Goal: Task Accomplishment & Management: Manage account settings

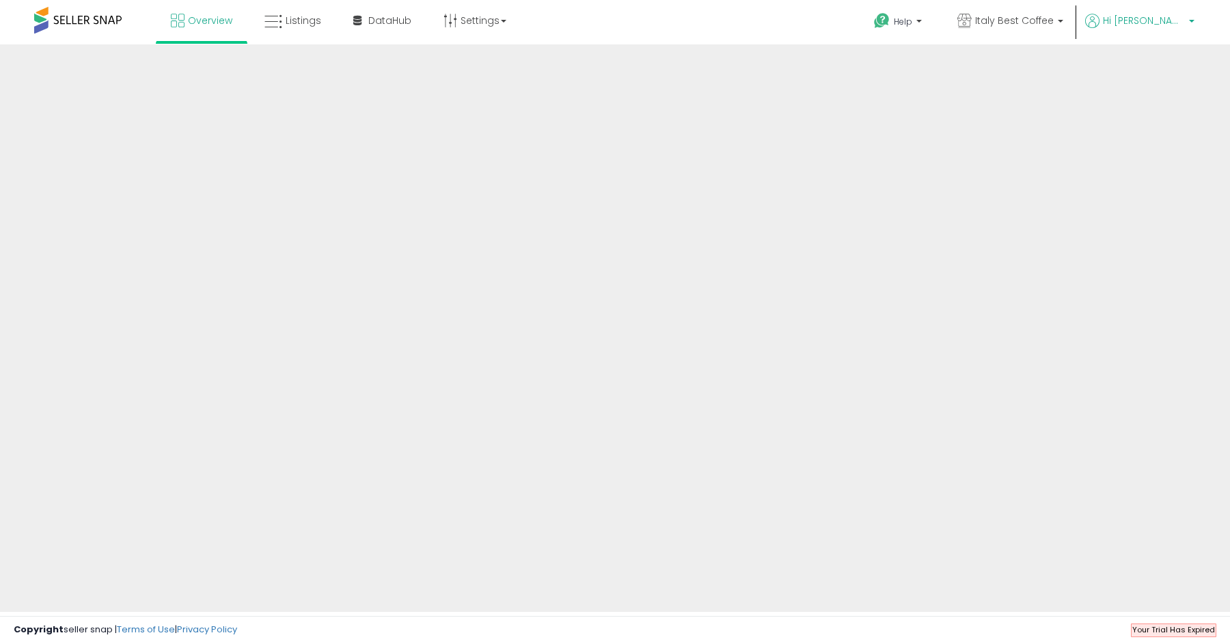
click at [1172, 17] on span "Hi [PERSON_NAME]" at bounding box center [1144, 21] width 82 height 14
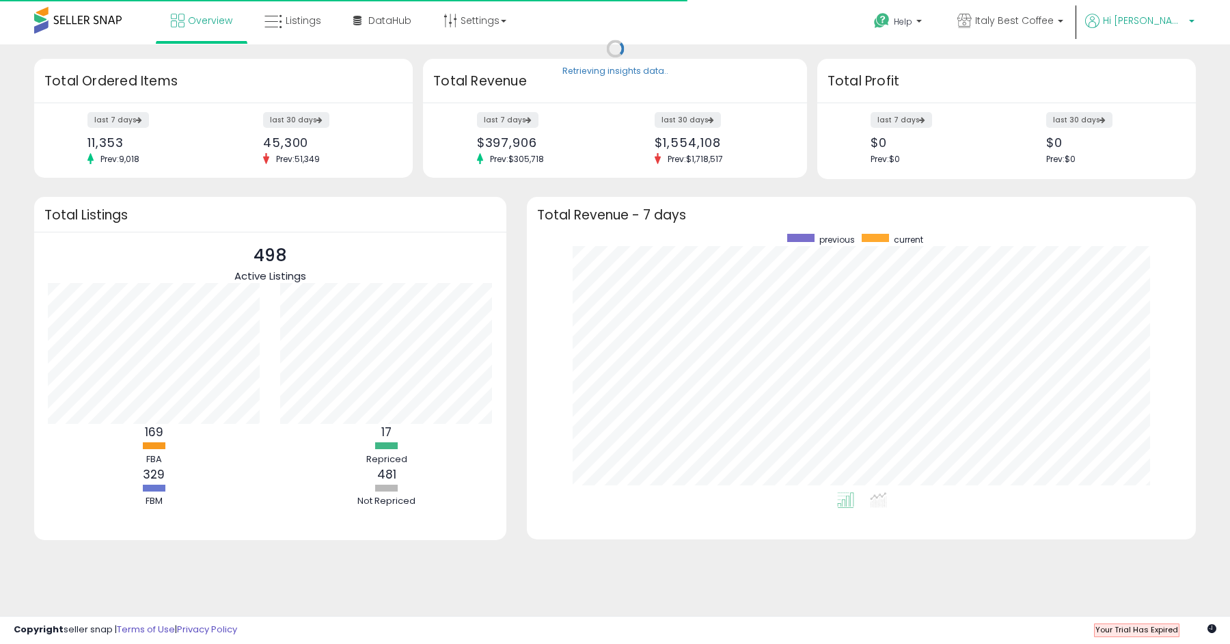
click at [1166, 23] on span "Hi [PERSON_NAME]" at bounding box center [1144, 21] width 82 height 14
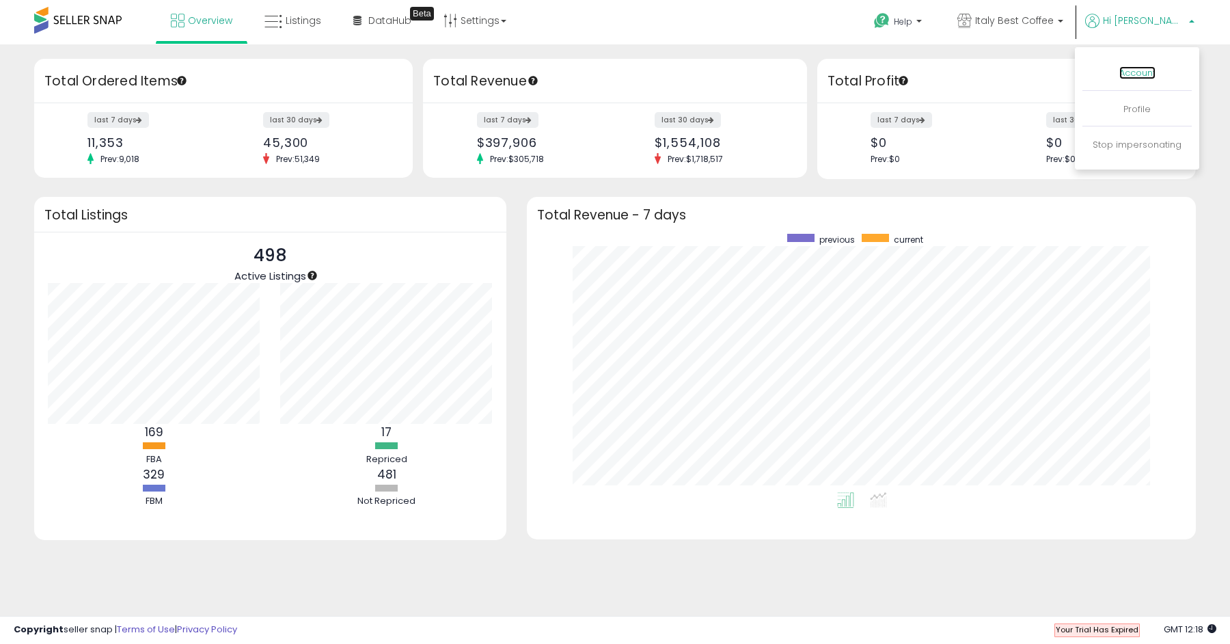
click at [1137, 70] on link "Account" at bounding box center [1137, 72] width 36 height 13
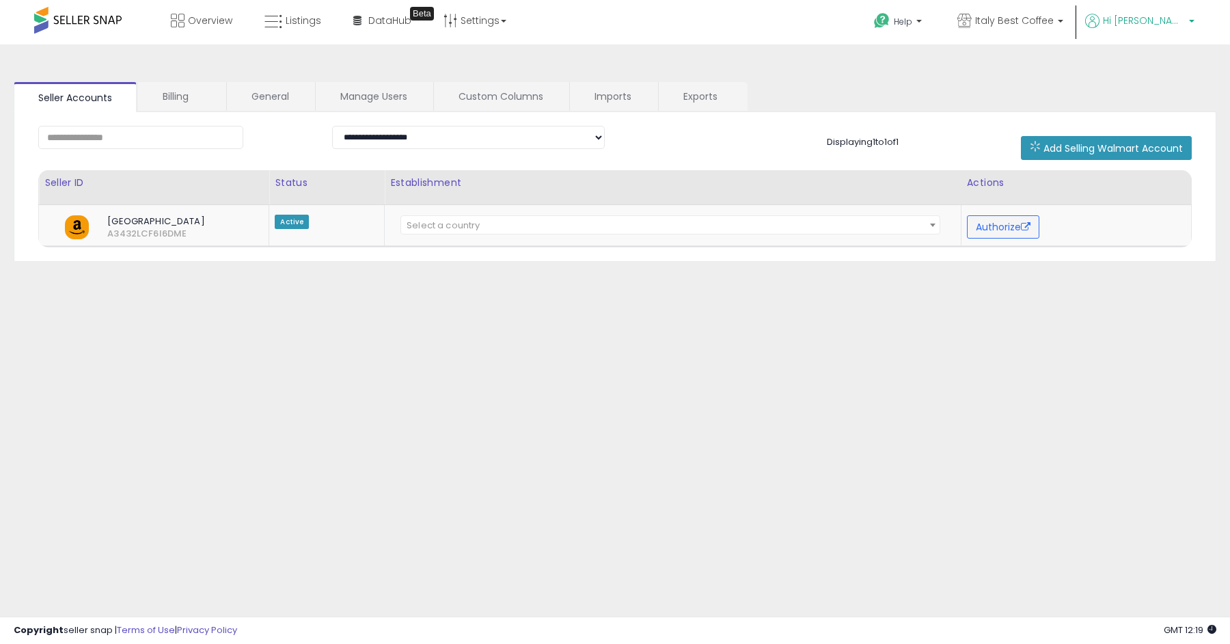
click at [1161, 14] on span "Hi Michael" at bounding box center [1144, 21] width 82 height 14
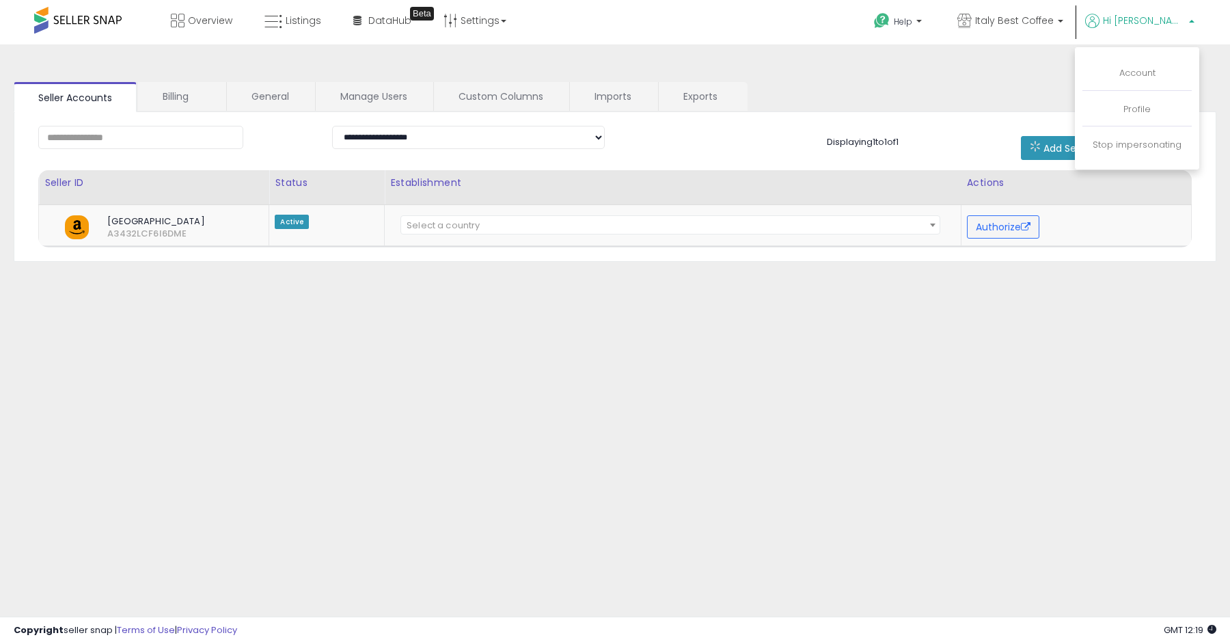
click at [153, 112] on div "**********" at bounding box center [615, 187] width 1202 height 150
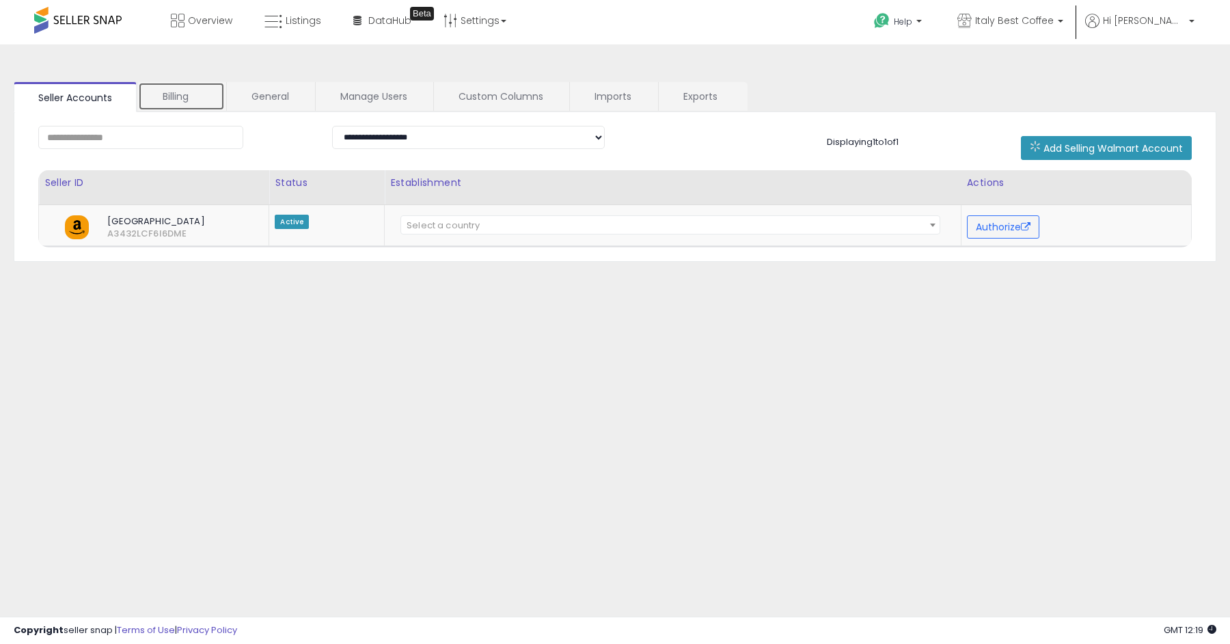
click at [169, 102] on link "Billing" at bounding box center [181, 96] width 87 height 29
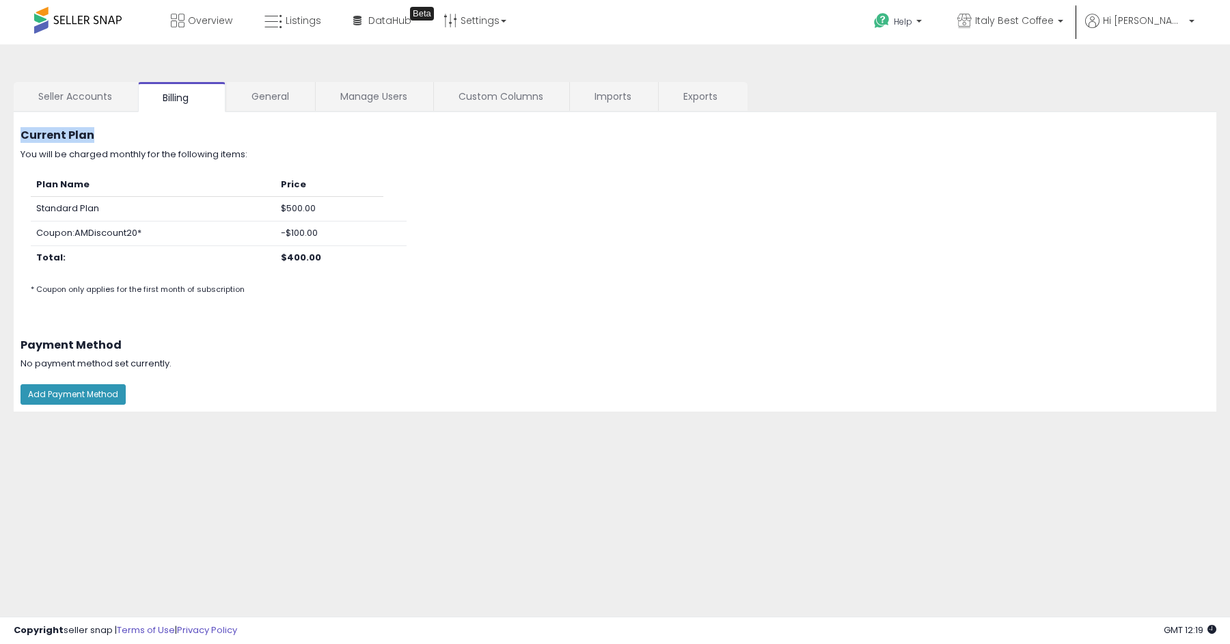
drag, startPoint x: 21, startPoint y: 134, endPoint x: 248, endPoint y: 132, distance: 226.8
click at [248, 132] on h3 "Current Plan" at bounding box center [614, 135] width 1189 height 12
click at [304, 253] on b "$400.00" at bounding box center [301, 257] width 40 height 13
drag, startPoint x: 327, startPoint y: 226, endPoint x: 230, endPoint y: 226, distance: 97.0
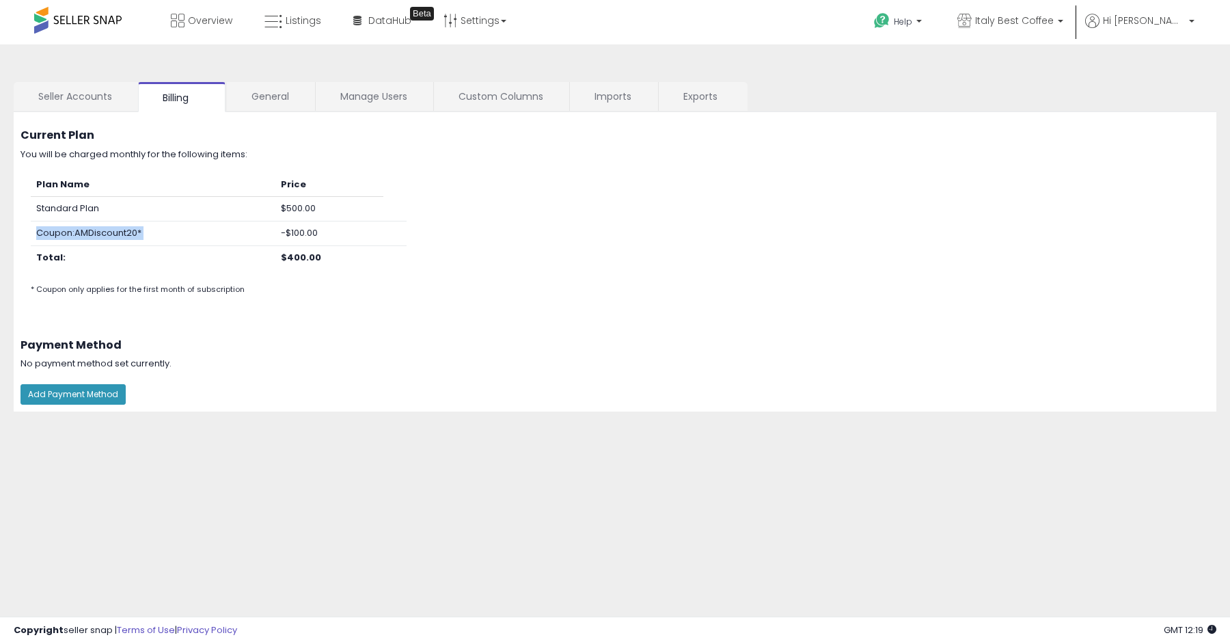
click at [230, 226] on tr "Coupon: AMDiscount20* -$100.00" at bounding box center [219, 233] width 376 height 25
click at [301, 235] on td "-$100.00" at bounding box center [329, 233] width 108 height 25
drag, startPoint x: 327, startPoint y: 210, endPoint x: 214, endPoint y: 210, distance: 113.4
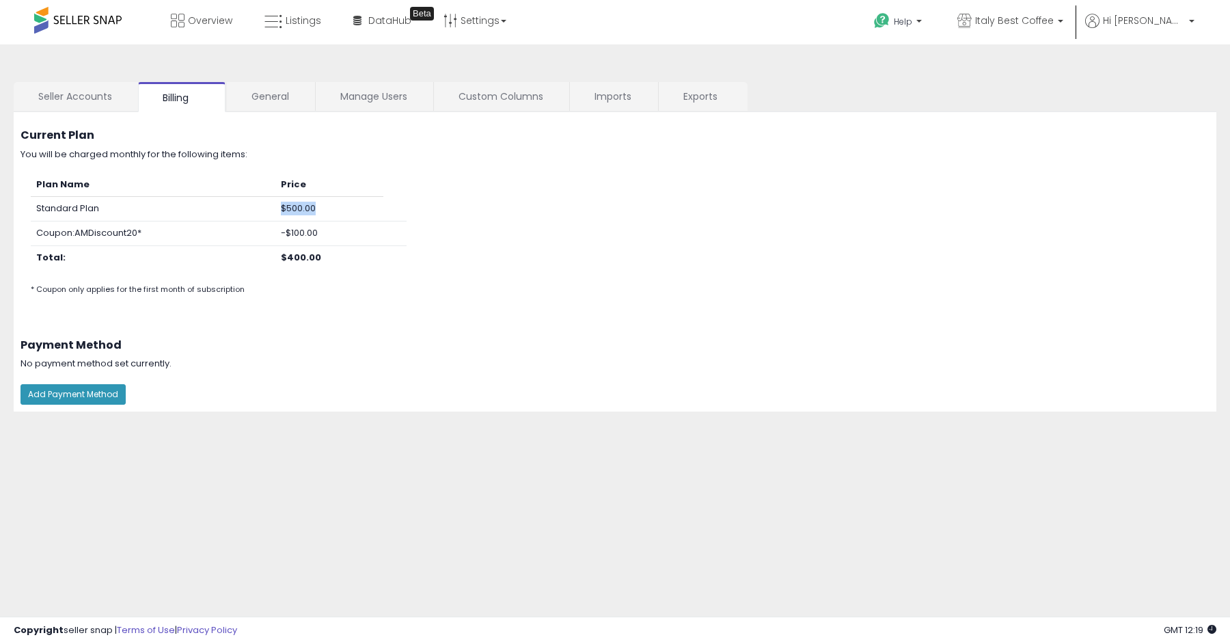
click at [214, 210] on tr "Standard Plan $500.00" at bounding box center [219, 209] width 376 height 25
click at [297, 238] on td "-$100.00" at bounding box center [329, 233] width 108 height 25
click at [297, 268] on td "$400.00" at bounding box center [329, 257] width 108 height 24
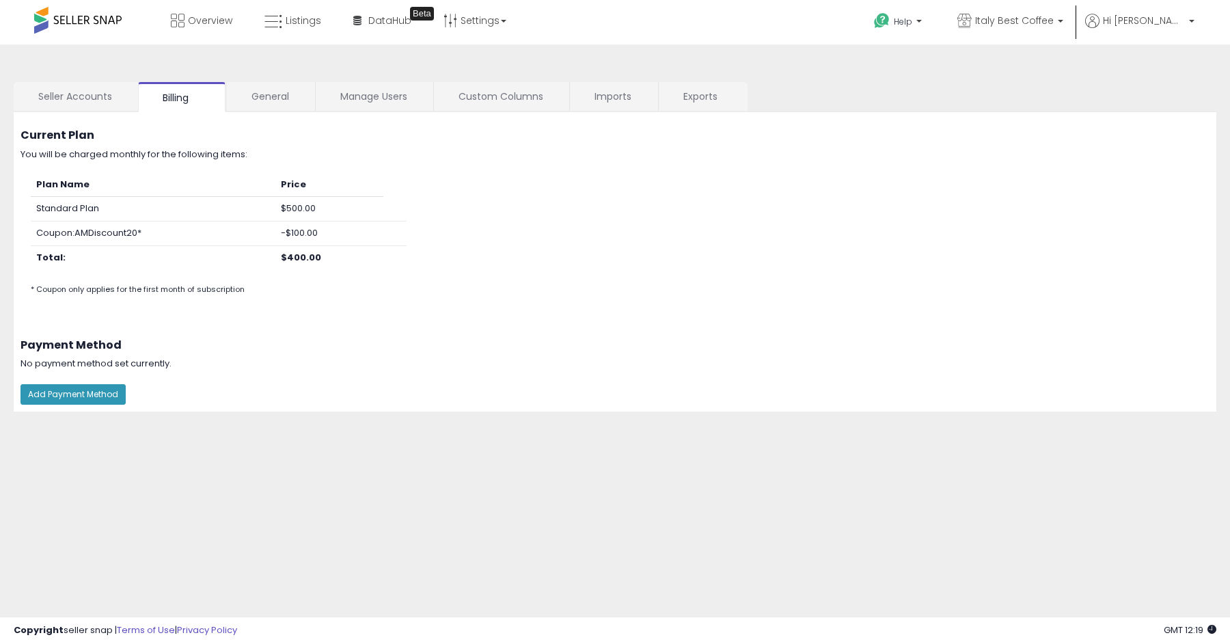
click at [299, 258] on b "$400.00" at bounding box center [301, 257] width 40 height 13
click at [81, 392] on button "Add Payment Method" at bounding box center [72, 394] width 105 height 20
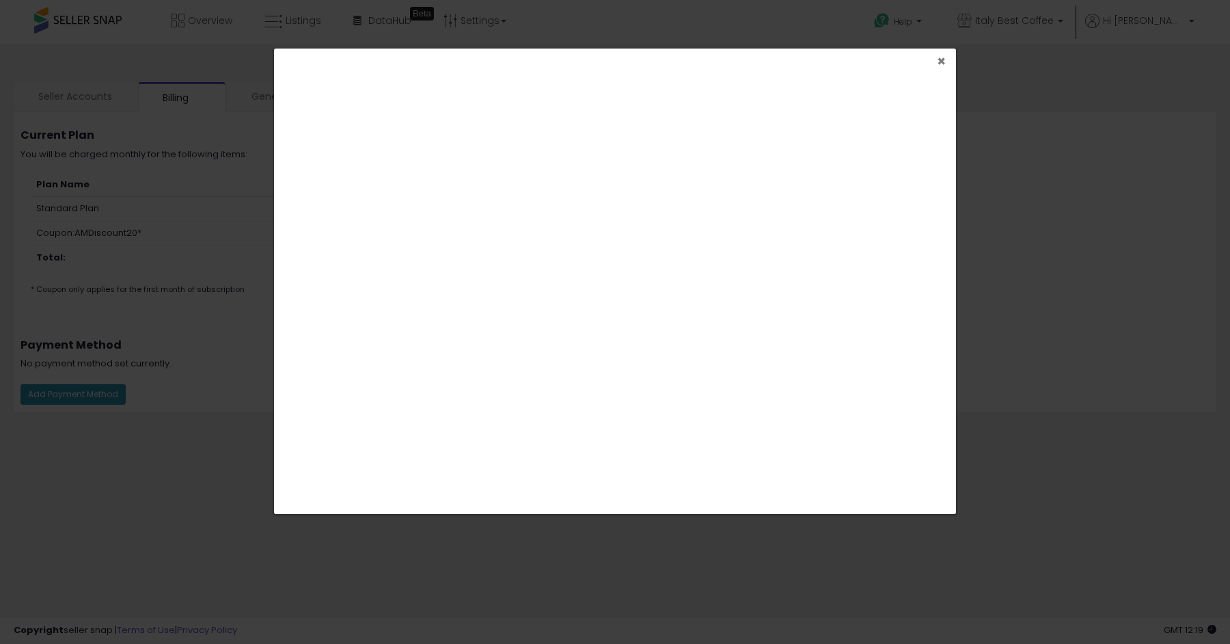
click at [937, 62] on span "×" at bounding box center [941, 61] width 9 height 20
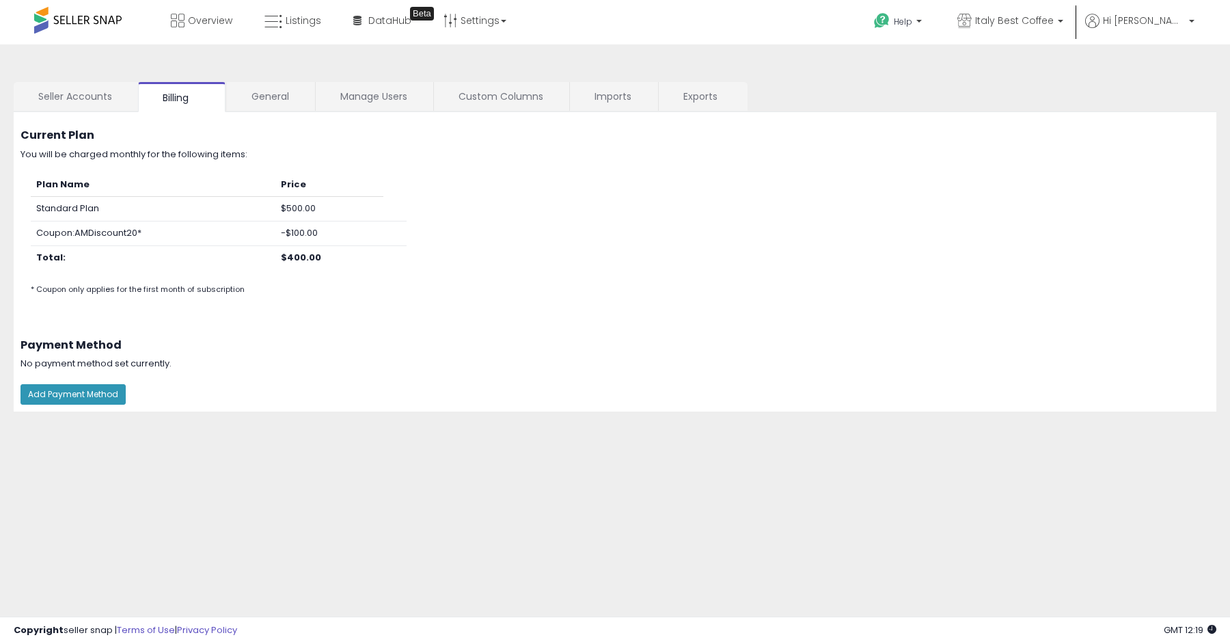
click at [1148, 12] on ul "Help Contact Support Search Knowledge Hub Request a Feature Italy Best Coffee A…" at bounding box center [1028, 22] width 341 height 44
click at [1158, 25] on span "Hi [PERSON_NAME]" at bounding box center [1144, 21] width 82 height 14
click at [1130, 141] on link "Stop impersonating" at bounding box center [1136, 144] width 89 height 13
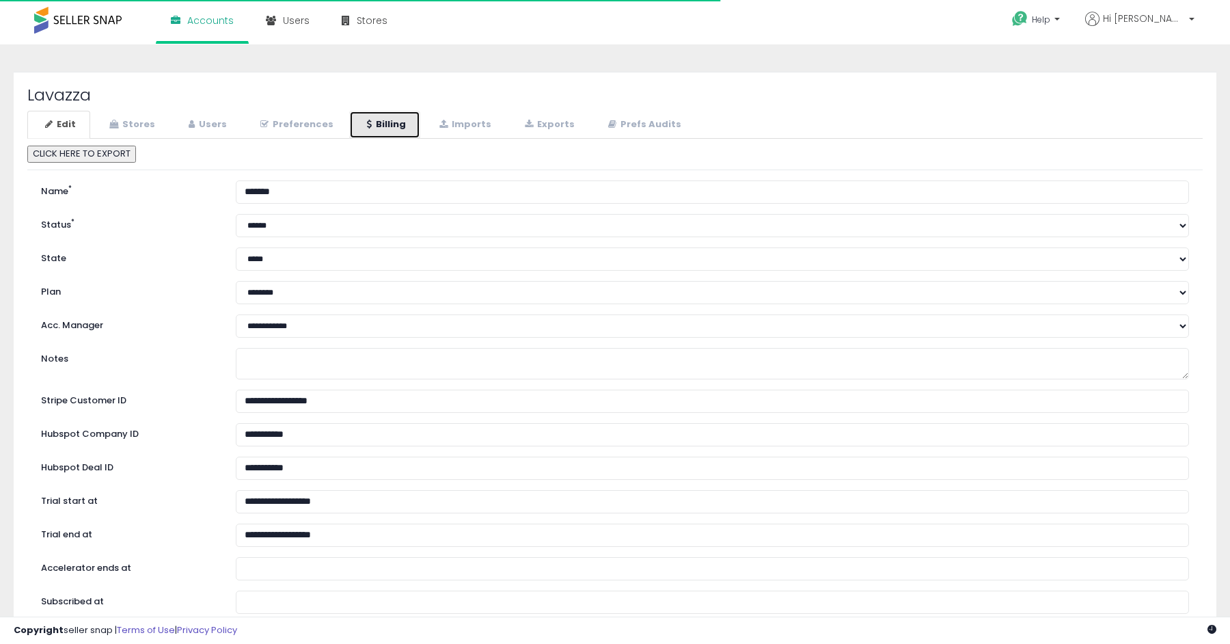
click at [370, 115] on link "Billing" at bounding box center [384, 125] width 71 height 28
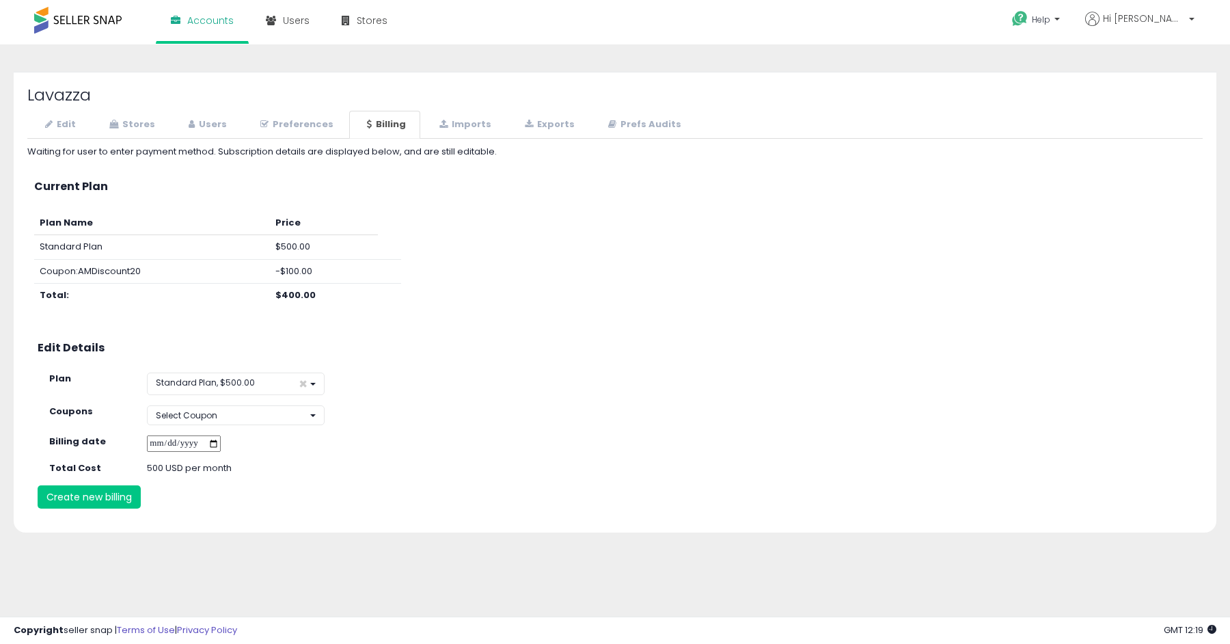
click at [478, 370] on div "**********" at bounding box center [626, 366] width 1174 height 57
click at [146, 126] on link "Stores" at bounding box center [131, 125] width 78 height 28
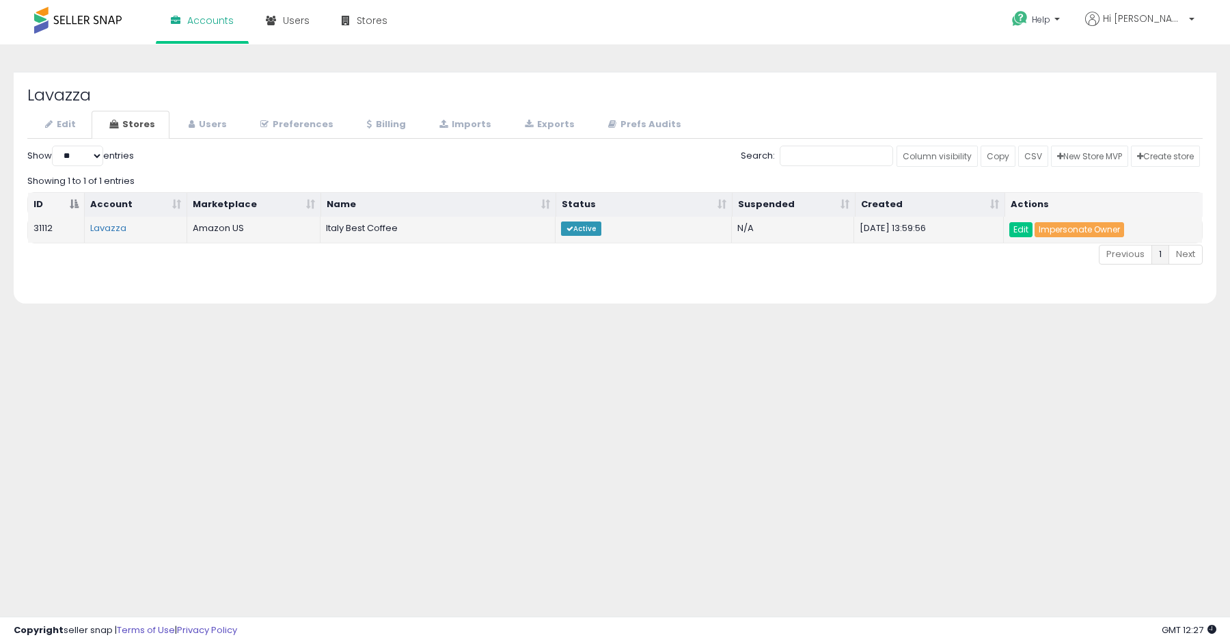
click at [1075, 225] on link "Impersonate Owner" at bounding box center [1078, 229] width 89 height 15
